Goal: Navigation & Orientation: Find specific page/section

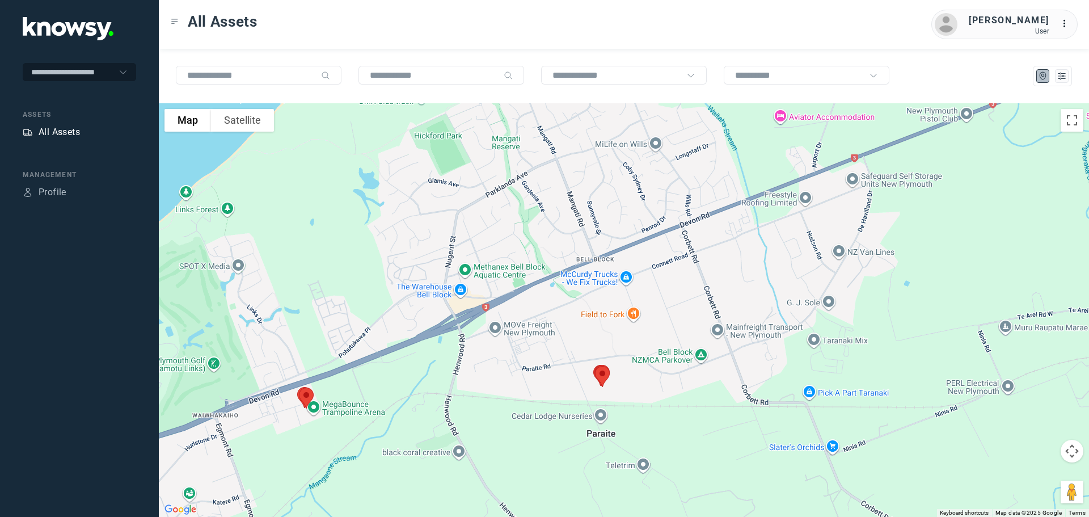
click at [65, 129] on div "All Assets" at bounding box center [59, 132] width 41 height 14
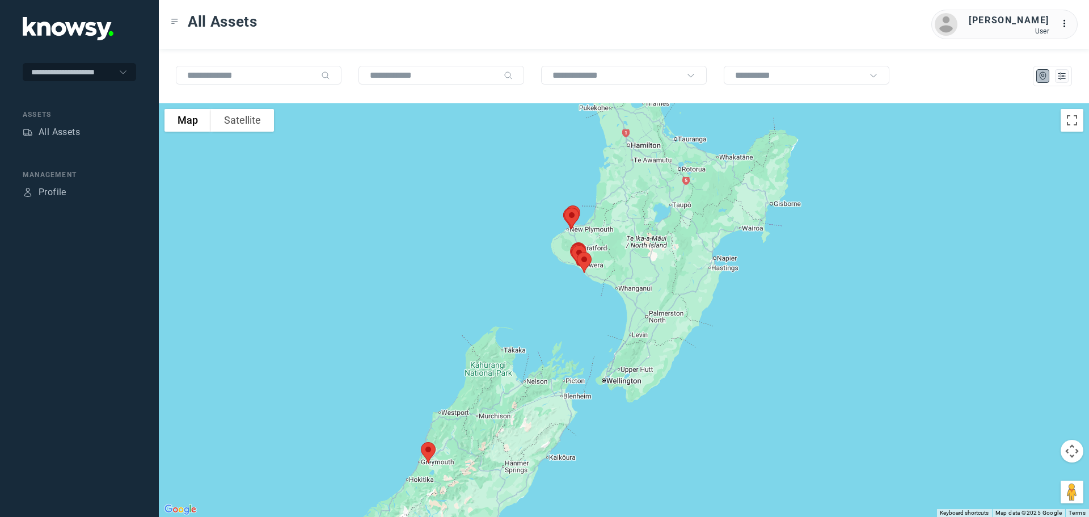
drag, startPoint x: 671, startPoint y: 227, endPoint x: 559, endPoint y: 262, distance: 117.5
click at [559, 262] on div at bounding box center [624, 310] width 930 height 414
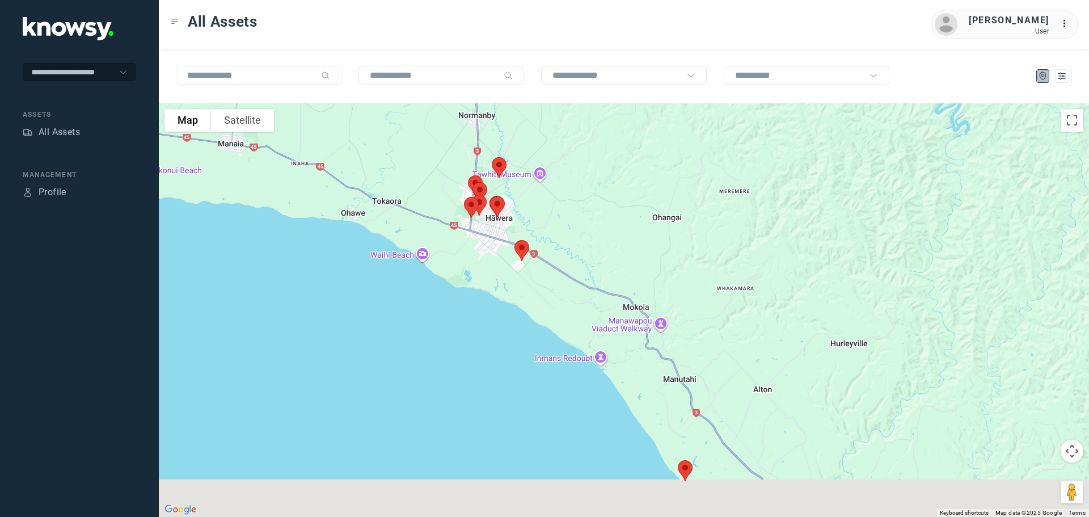
drag, startPoint x: 478, startPoint y: 317, endPoint x: 556, endPoint y: 153, distance: 181.5
click at [562, 148] on div at bounding box center [624, 310] width 930 height 414
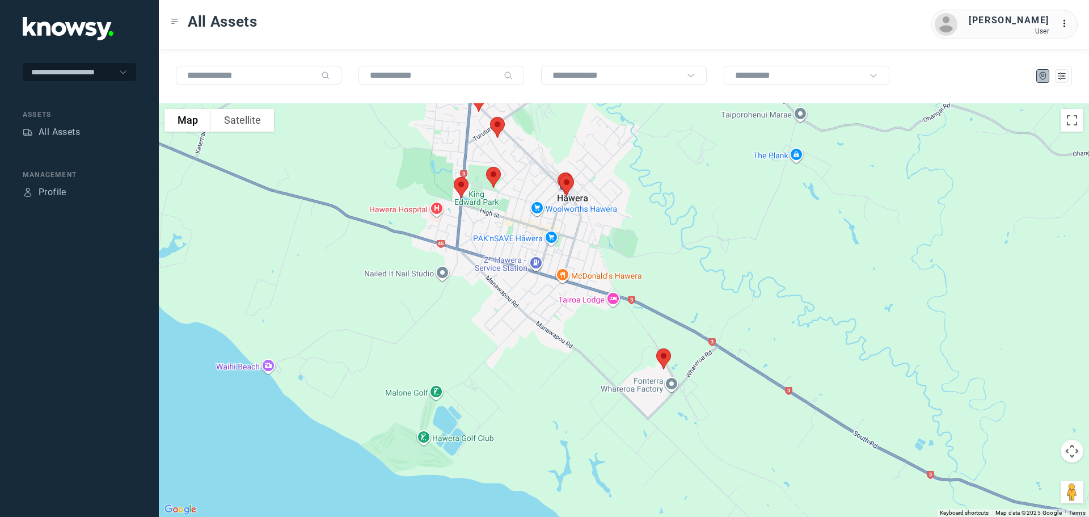
drag, startPoint x: 469, startPoint y: 144, endPoint x: 595, endPoint y: 180, distance: 131.2
click at [594, 178] on div at bounding box center [624, 310] width 930 height 414
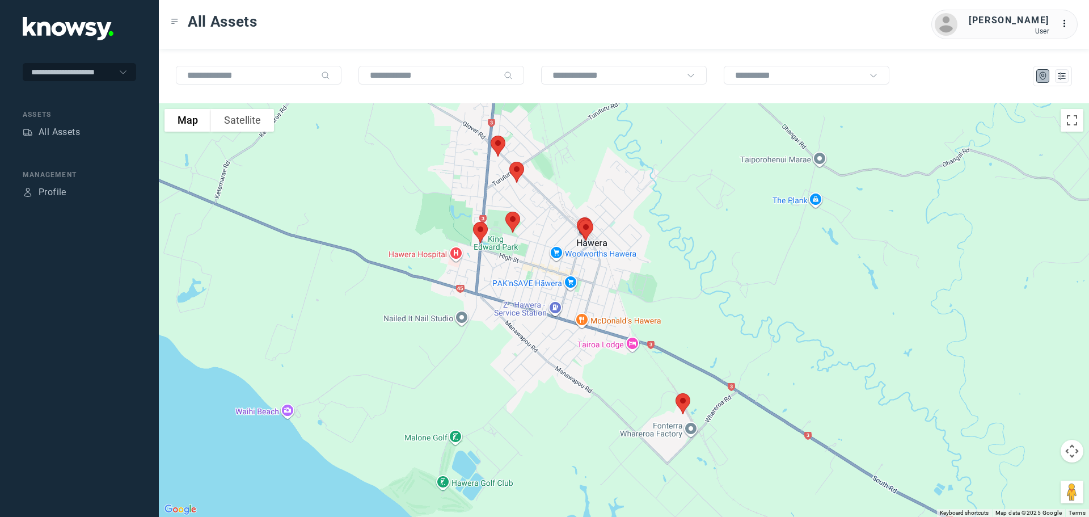
drag, startPoint x: 586, startPoint y: 115, endPoint x: 592, endPoint y: 171, distance: 56.5
click at [592, 170] on div at bounding box center [624, 310] width 930 height 414
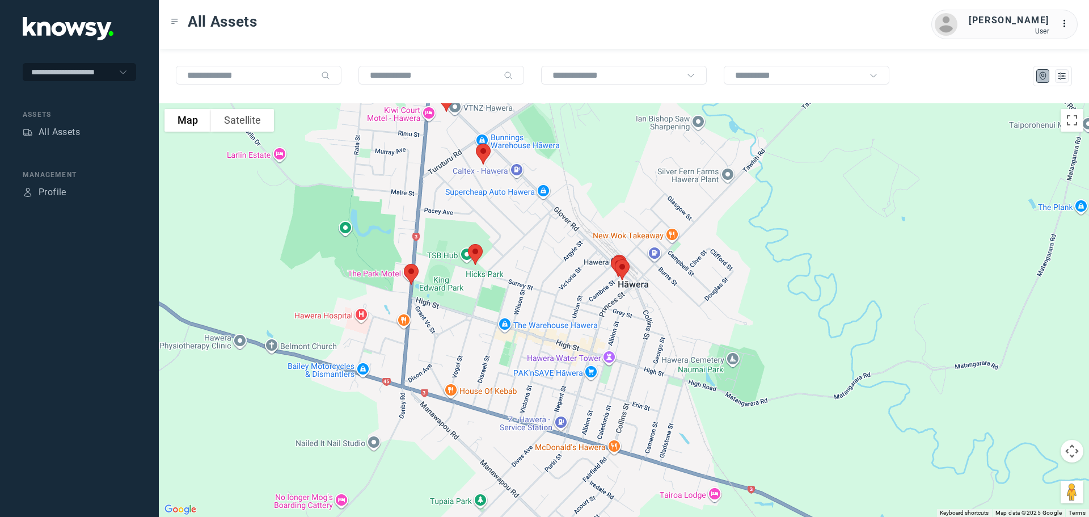
click at [573, 180] on div at bounding box center [624, 310] width 930 height 414
click at [478, 254] on img at bounding box center [476, 254] width 24 height 30
click at [517, 178] on button "Close" at bounding box center [511, 190] width 27 height 27
click at [412, 270] on img at bounding box center [411, 274] width 24 height 30
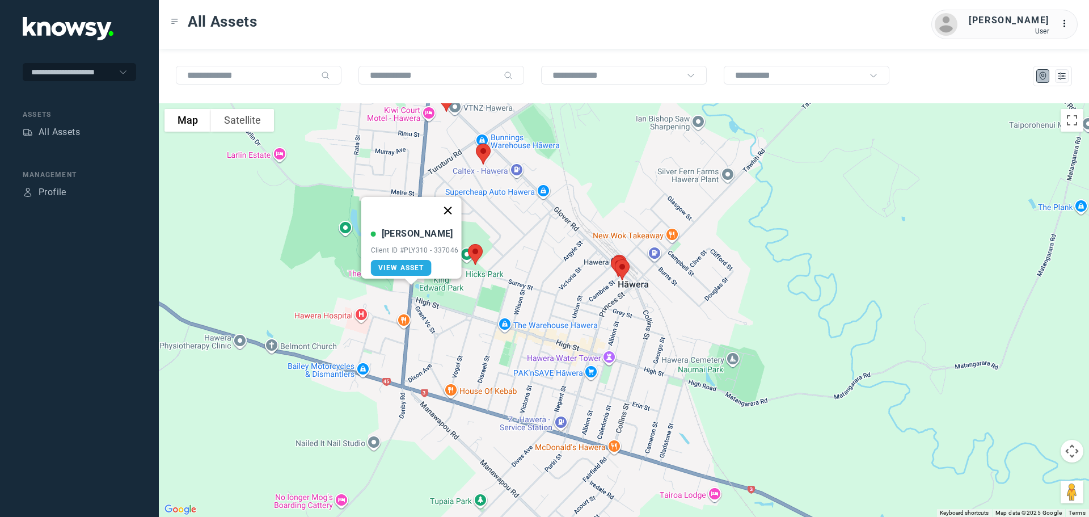
click at [451, 203] on button "Close" at bounding box center [447, 210] width 27 height 27
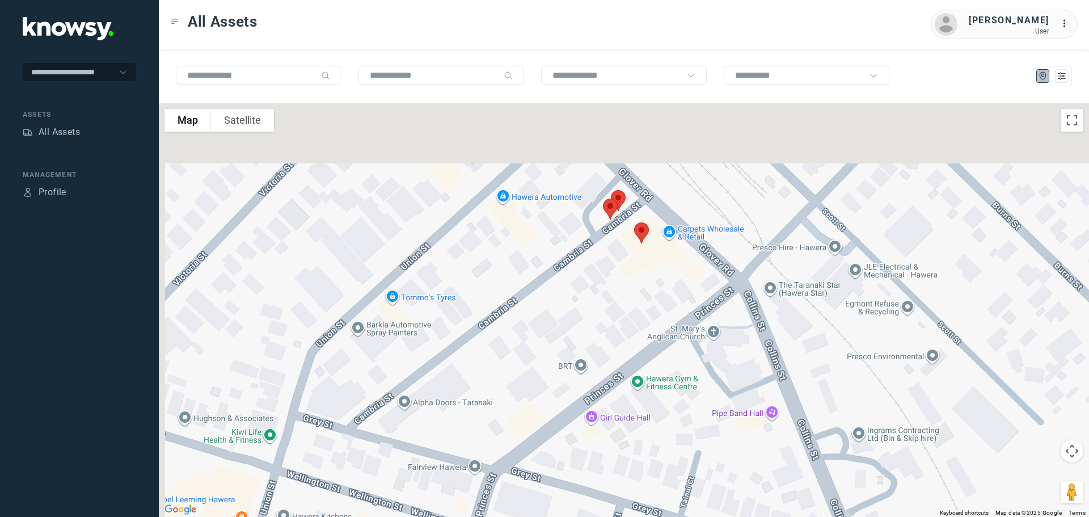
drag, startPoint x: 618, startPoint y: 254, endPoint x: 629, endPoint y: 301, distance: 47.9
click at [629, 301] on div at bounding box center [624, 310] width 930 height 414
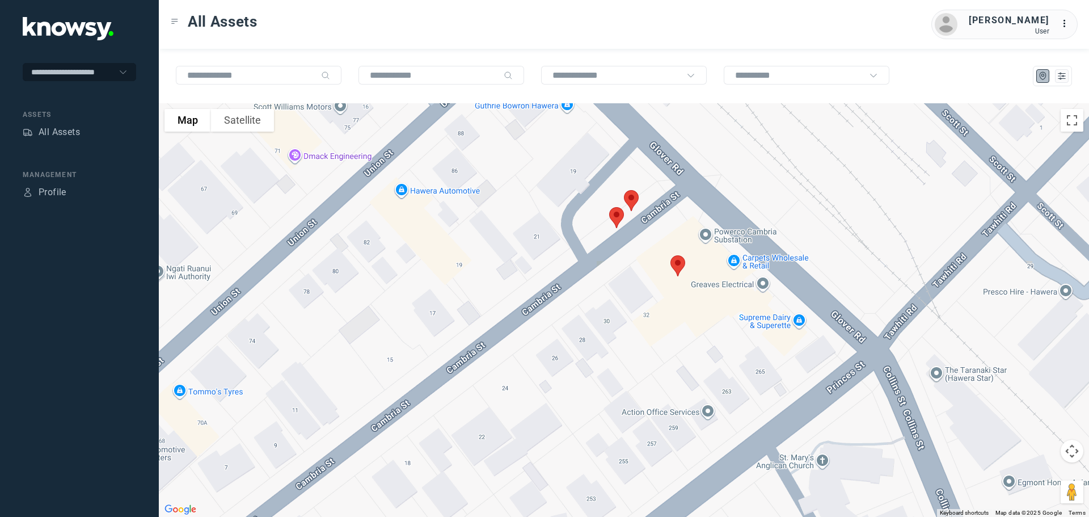
click at [634, 198] on img at bounding box center [632, 201] width 24 height 30
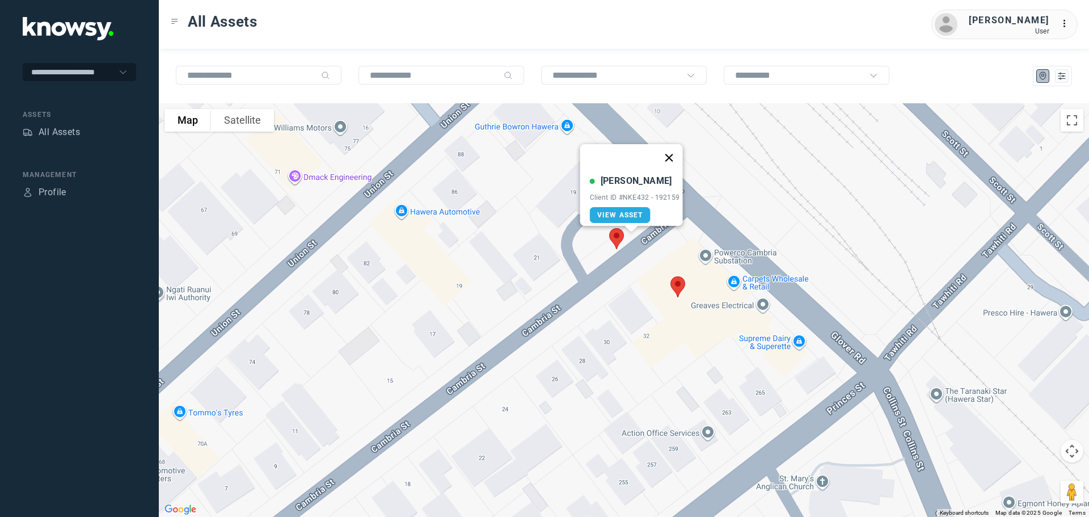
click at [673, 151] on button "Close" at bounding box center [668, 157] width 27 height 27
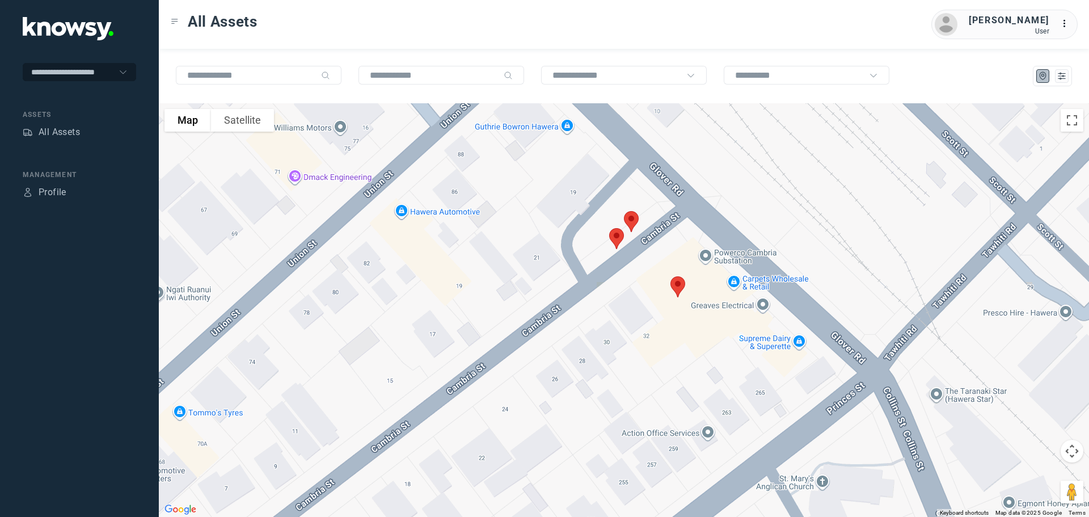
click at [620, 233] on img at bounding box center [617, 239] width 24 height 30
click at [652, 166] on button "Close" at bounding box center [653, 174] width 27 height 27
